Goal: Navigation & Orientation: Find specific page/section

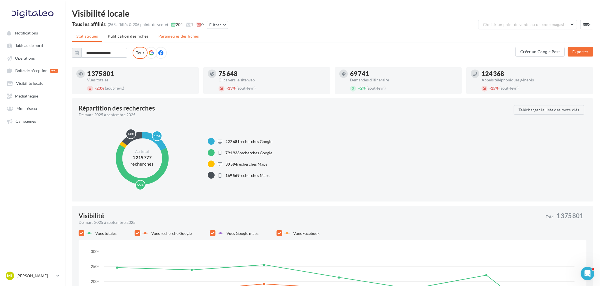
click at [174, 36] on span "Paramètres des fiches" at bounding box center [178, 36] width 40 height 5
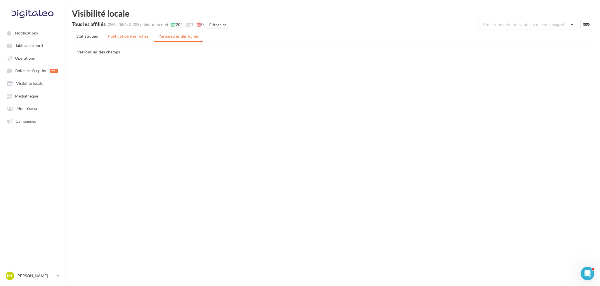
click at [130, 37] on span "Publication des fiches" at bounding box center [128, 36] width 41 height 5
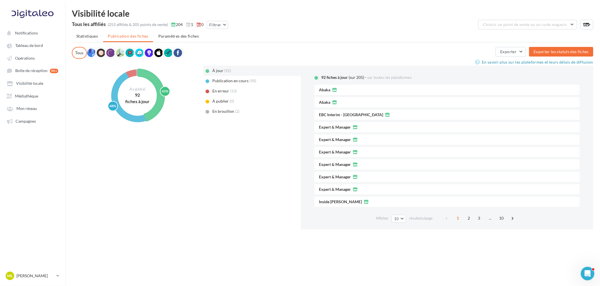
drag, startPoint x: 95, startPoint y: 37, endPoint x: 84, endPoint y: 35, distance: 11.2
click at [84, 35] on span "Statistiques" at bounding box center [86, 36] width 21 height 5
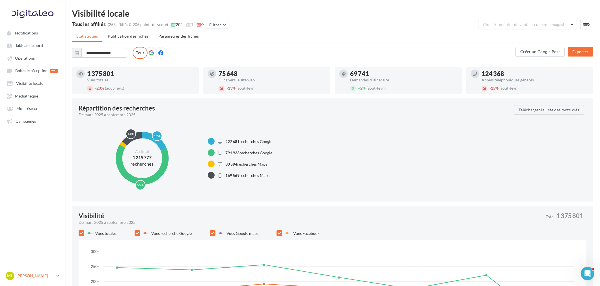
click at [43, 281] on link "ML [PERSON_NAME] gest-leraymartin" at bounding box center [33, 276] width 56 height 11
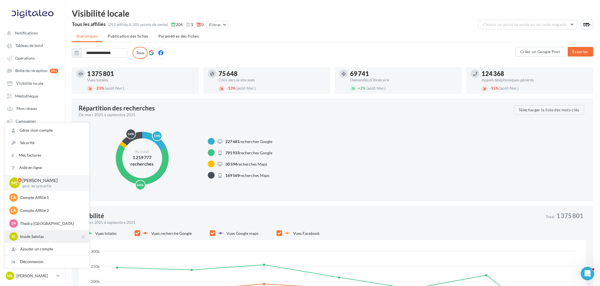
click at [41, 235] on p "Inside Satolas" at bounding box center [51, 237] width 62 height 6
